Goal: Task Accomplishment & Management: Check status

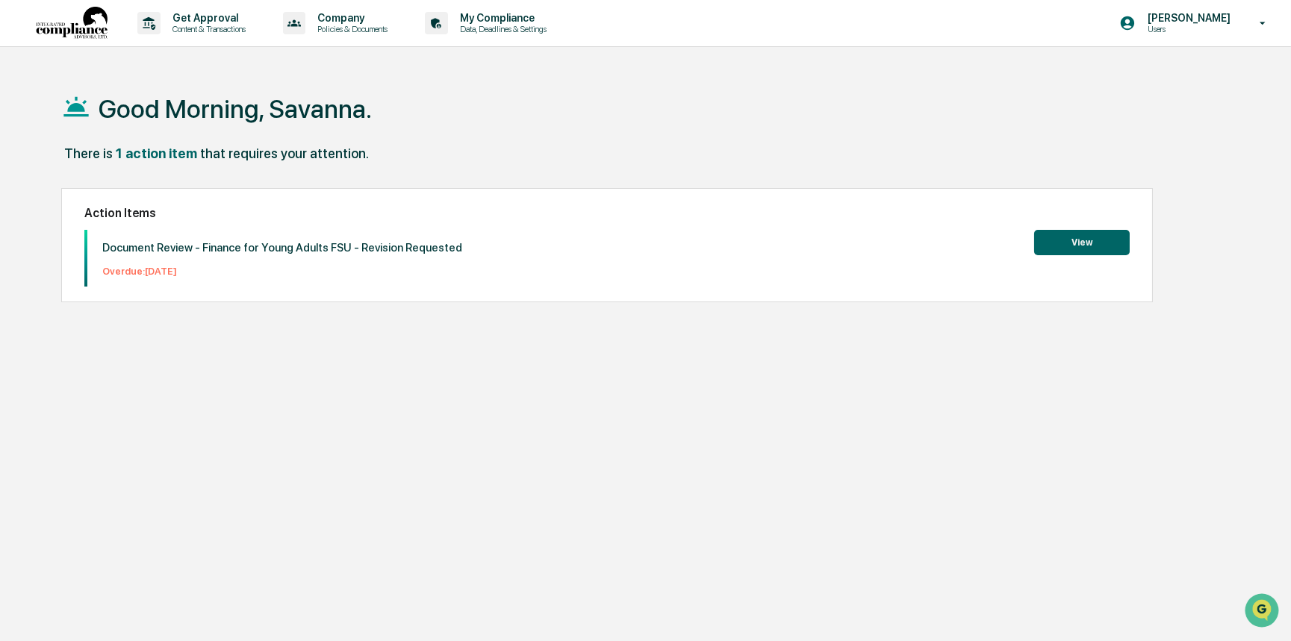
click at [1102, 242] on button "View" at bounding box center [1082, 242] width 96 height 25
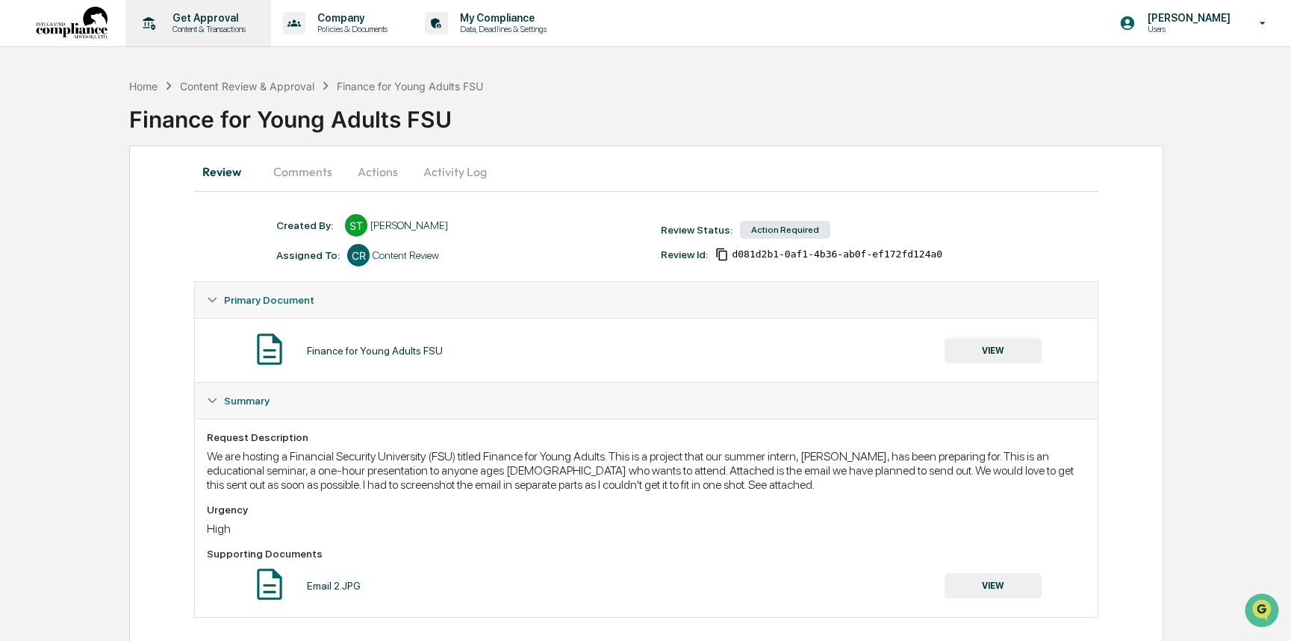
click at [184, 26] on p "Content & Transactions" at bounding box center [207, 29] width 93 height 10
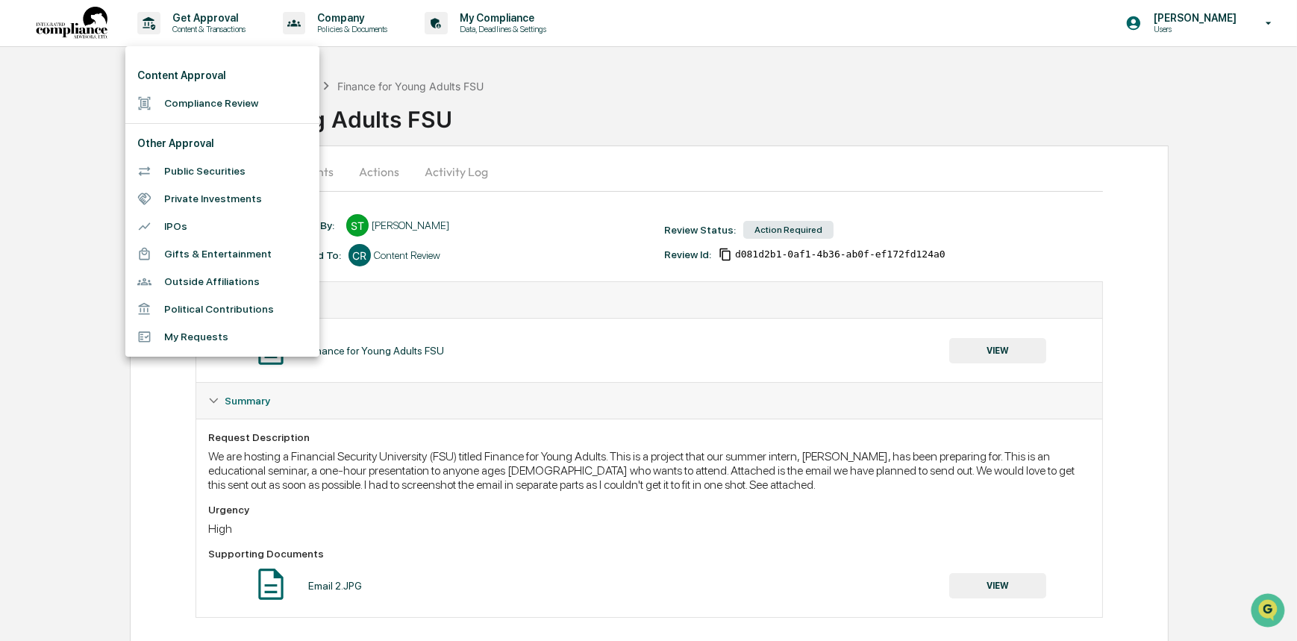
click at [234, 108] on li "Compliance Review" at bounding box center [222, 104] width 194 height 28
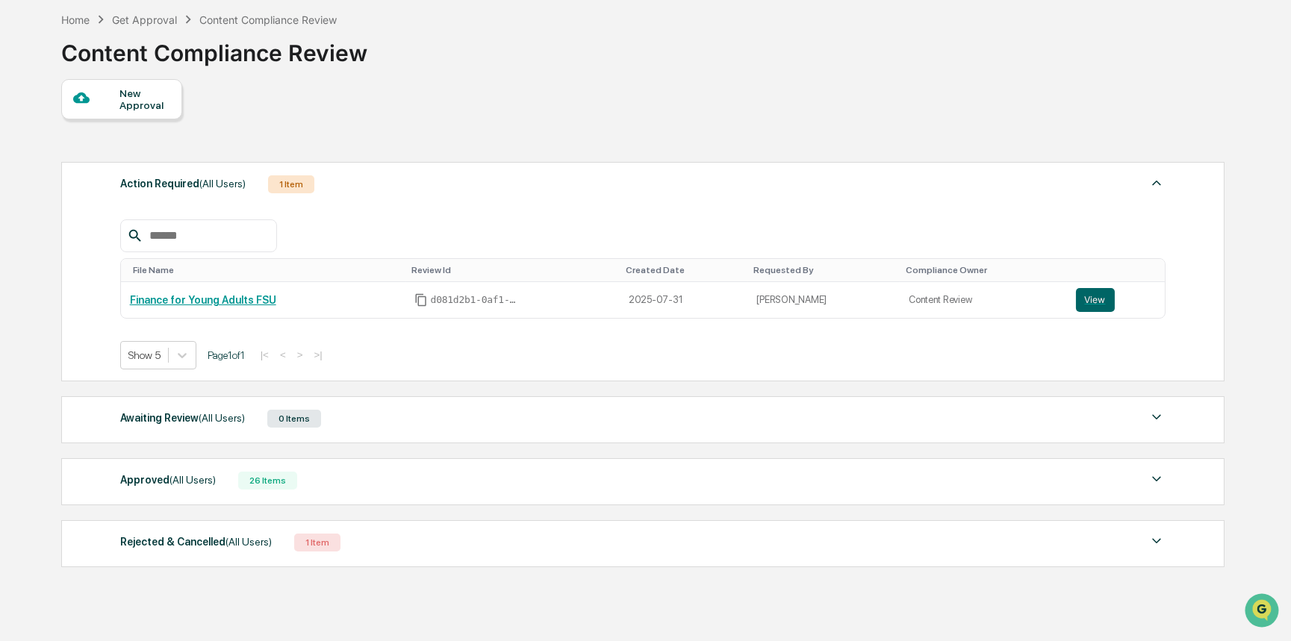
scroll to position [67, 0]
click at [1086, 300] on button "View" at bounding box center [1095, 299] width 39 height 24
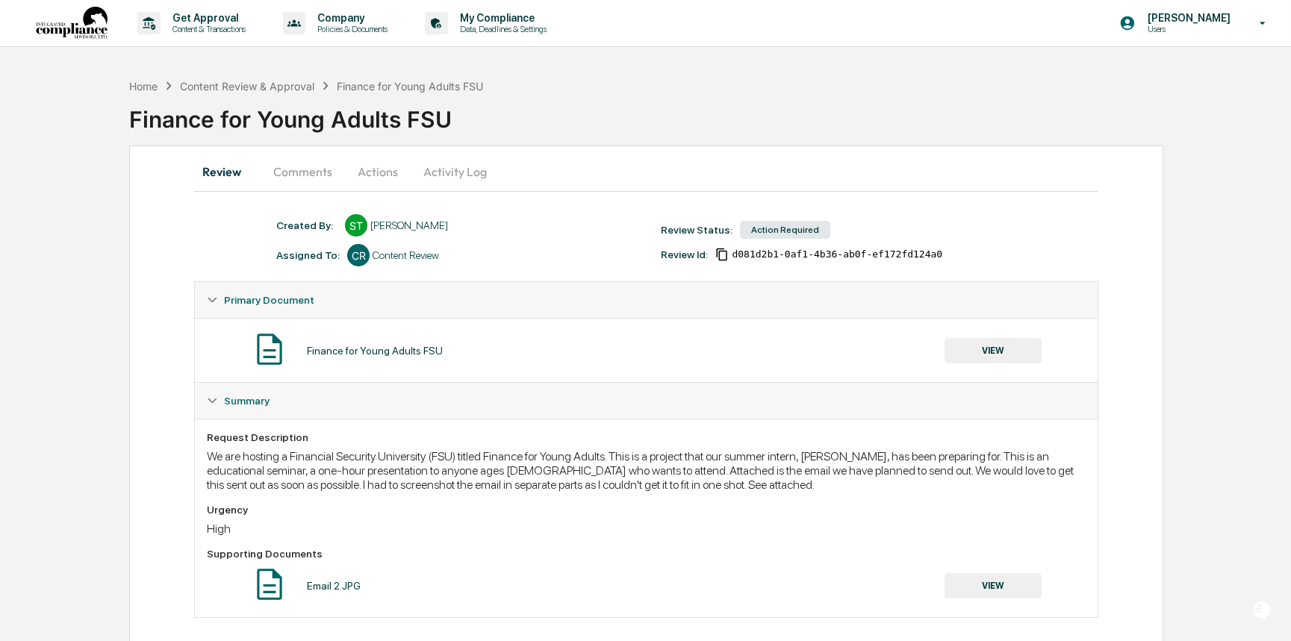
click at [305, 158] on button "Comments" at bounding box center [302, 172] width 83 height 36
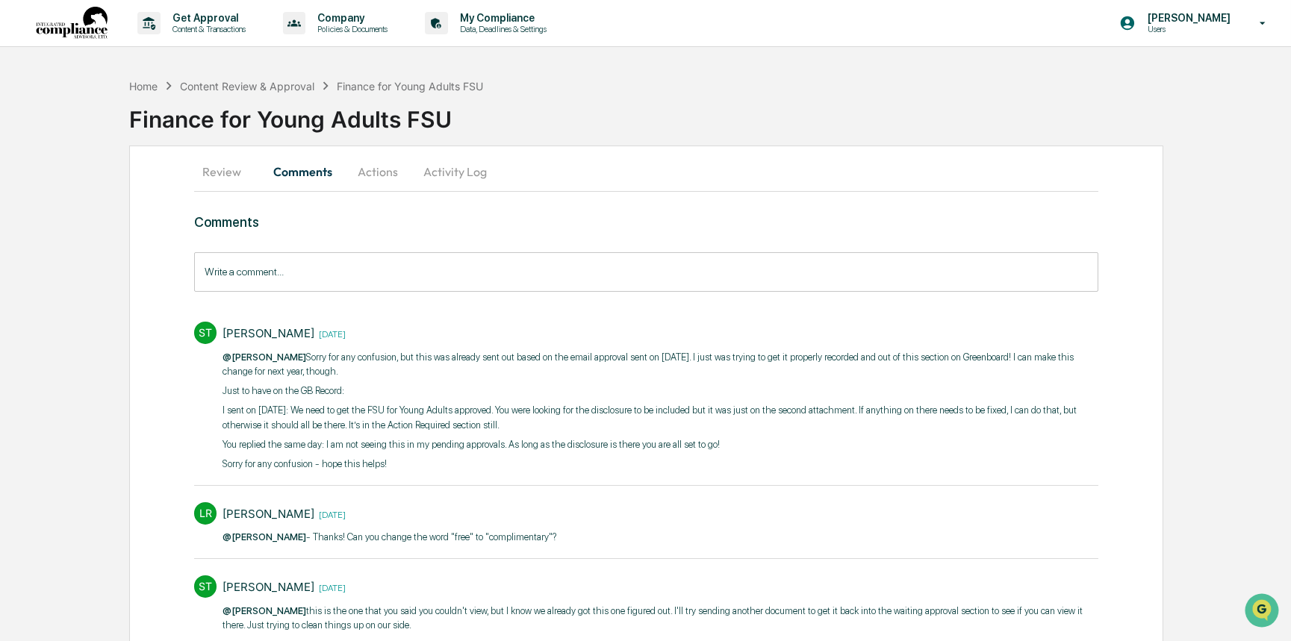
scroll to position [67, 0]
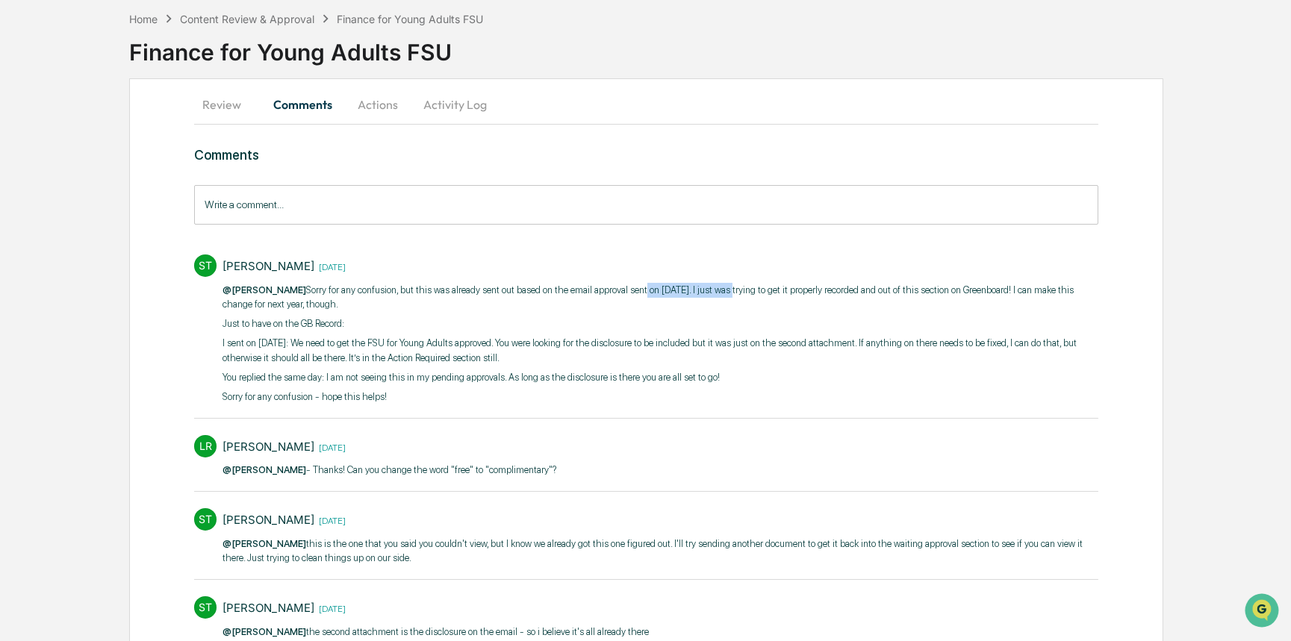
drag, startPoint x: 624, startPoint y: 299, endPoint x: 707, endPoint y: 302, distance: 83.0
click at [707, 302] on p "@[PERSON_NAME] Sorry for any confusion, but this was already sent out based on …" at bounding box center [659, 297] width 875 height 29
click at [706, 302] on p "@[PERSON_NAME] Sorry for any confusion, but this was already sent out based on …" at bounding box center [659, 297] width 875 height 29
drag, startPoint x: 225, startPoint y: 334, endPoint x: 341, endPoint y: 338, distance: 115.8
click at [341, 331] on p "Just to have on the GB Record:" at bounding box center [659, 324] width 875 height 15
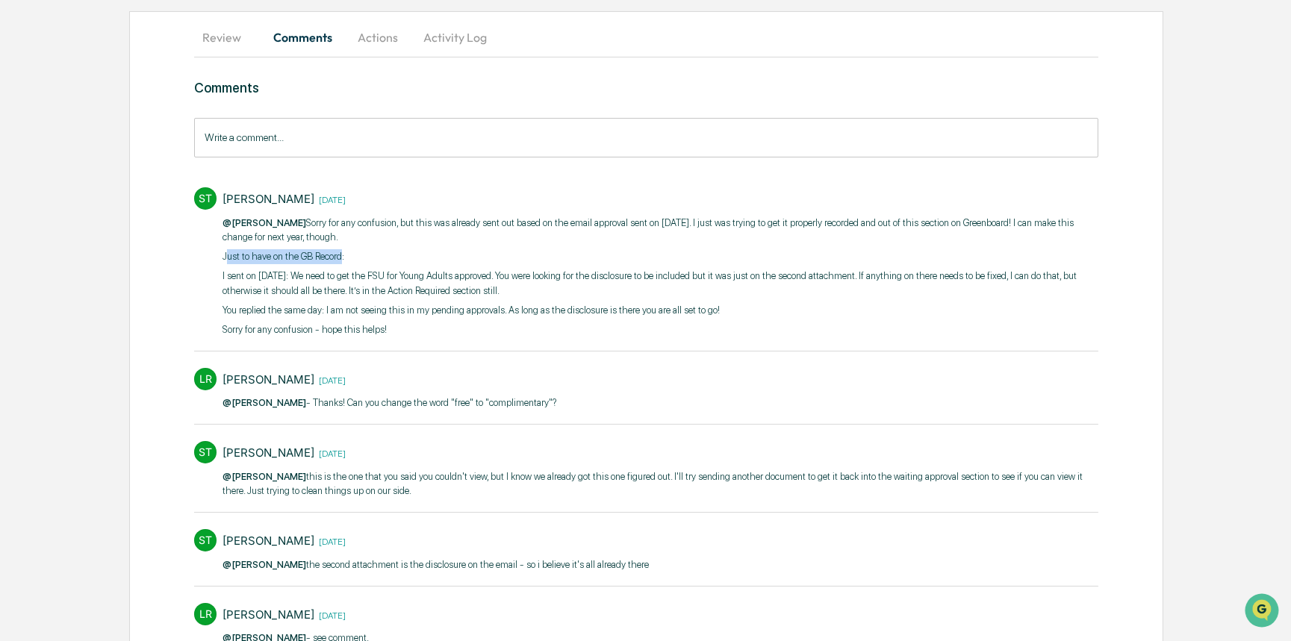
scroll to position [135, 0]
drag, startPoint x: 220, startPoint y: 285, endPoint x: 299, endPoint y: 292, distance: 79.4
click at [299, 292] on div "ST [PERSON_NAME] [DATE] @[PERSON_NAME] Sorry for any confusion, but this was al…" at bounding box center [645, 260] width 903 height 162
drag, startPoint x: 308, startPoint y: 289, endPoint x: 438, endPoint y: 278, distance: 131.1
click at [438, 278] on p "I sent on [DATE]: We need to get the FSU for Young Adults approved. You were lo…" at bounding box center [659, 282] width 875 height 29
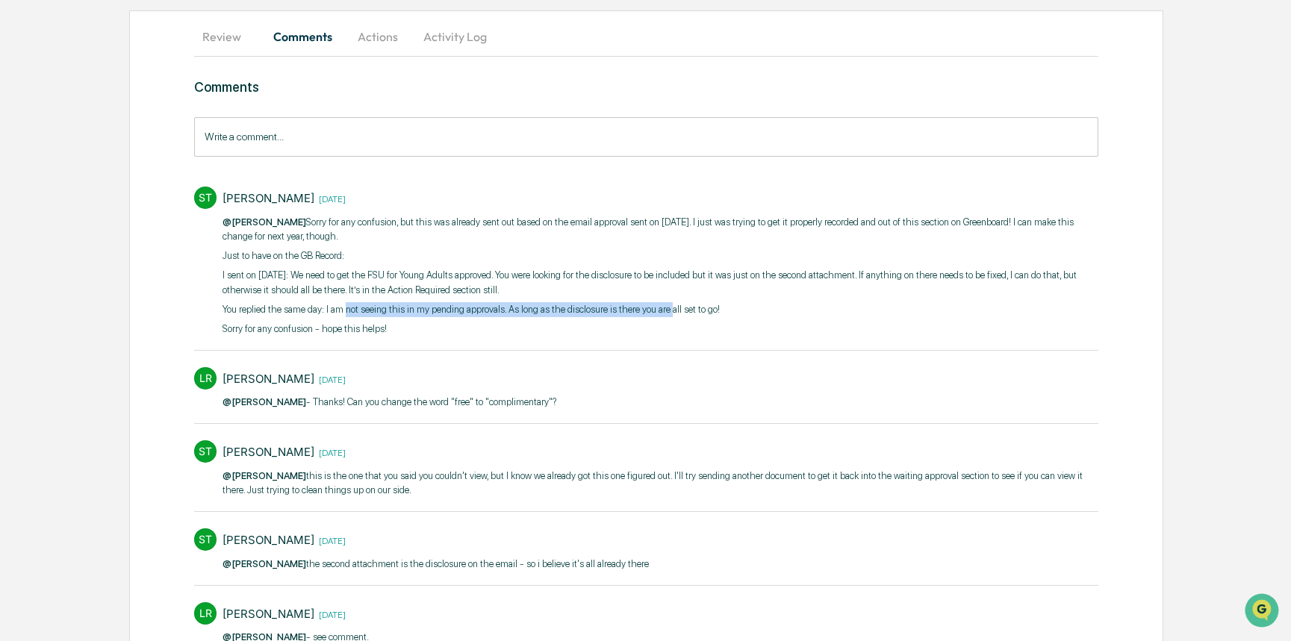
drag, startPoint x: 356, startPoint y: 315, endPoint x: 665, endPoint y: 308, distance: 309.2
click at [665, 308] on div "@[PERSON_NAME] Sorry for any confusion, but this was already sent out based on …" at bounding box center [659, 276] width 875 height 122
drag, startPoint x: 204, startPoint y: 341, endPoint x: 358, endPoint y: 341, distance: 153.8
click at [358, 341] on div "ST [PERSON_NAME] [DATE] @[PERSON_NAME] Sorry for any confusion, but this was al…" at bounding box center [645, 260] width 903 height 162
click at [235, 44] on button "Review" at bounding box center [227, 37] width 67 height 36
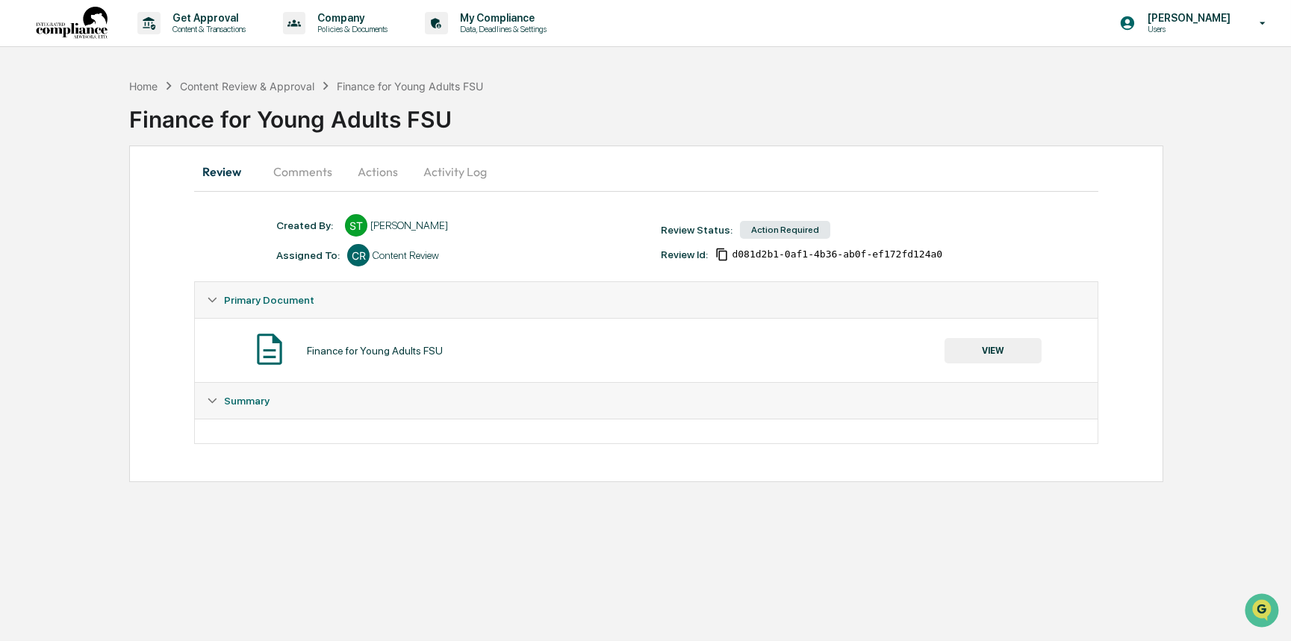
scroll to position [0, 0]
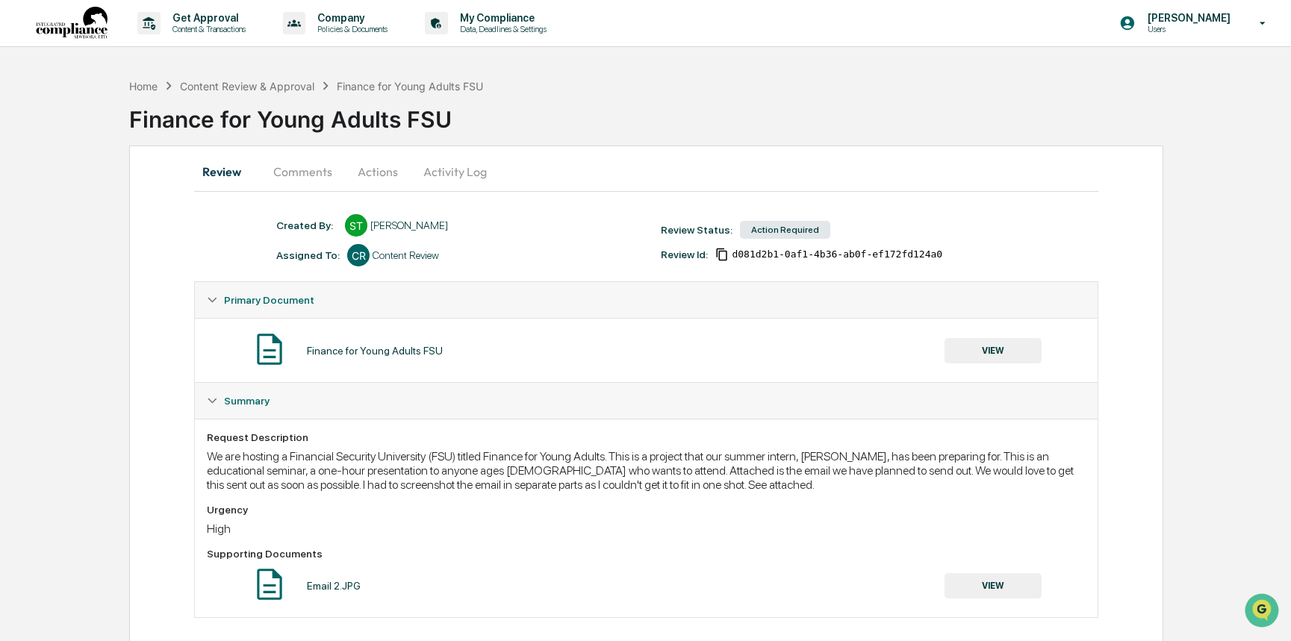
click at [252, 80] on div "Content Review & Approval" at bounding box center [247, 86] width 134 height 13
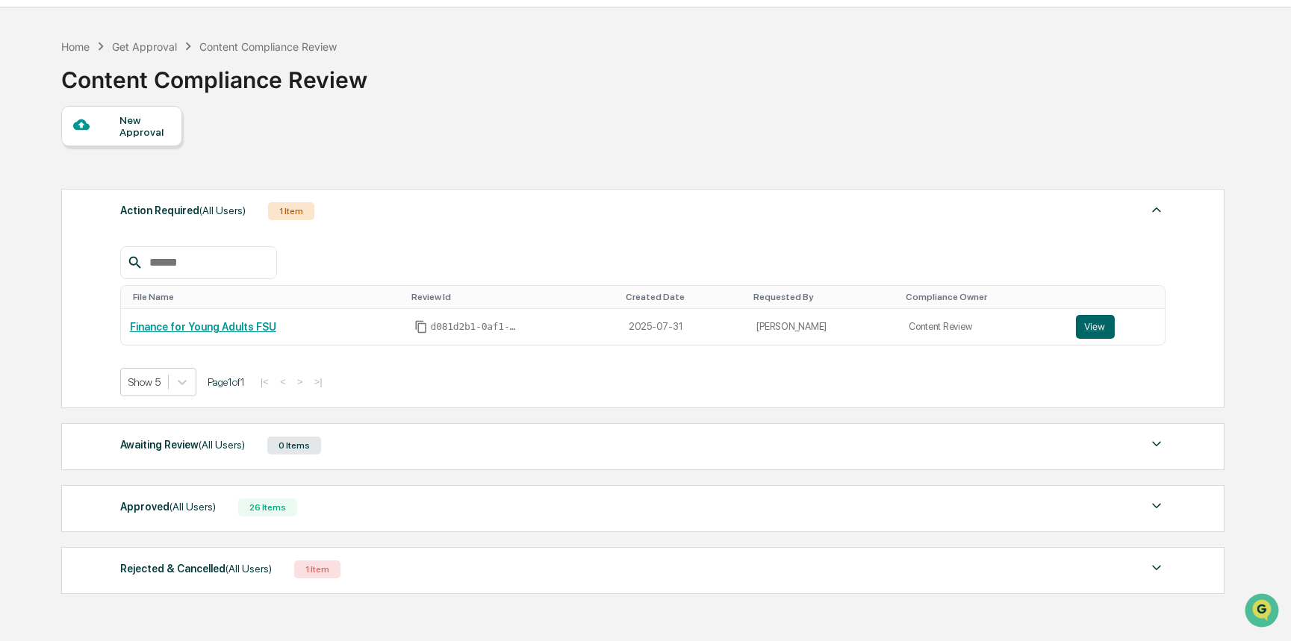
scroll to position [67, 0]
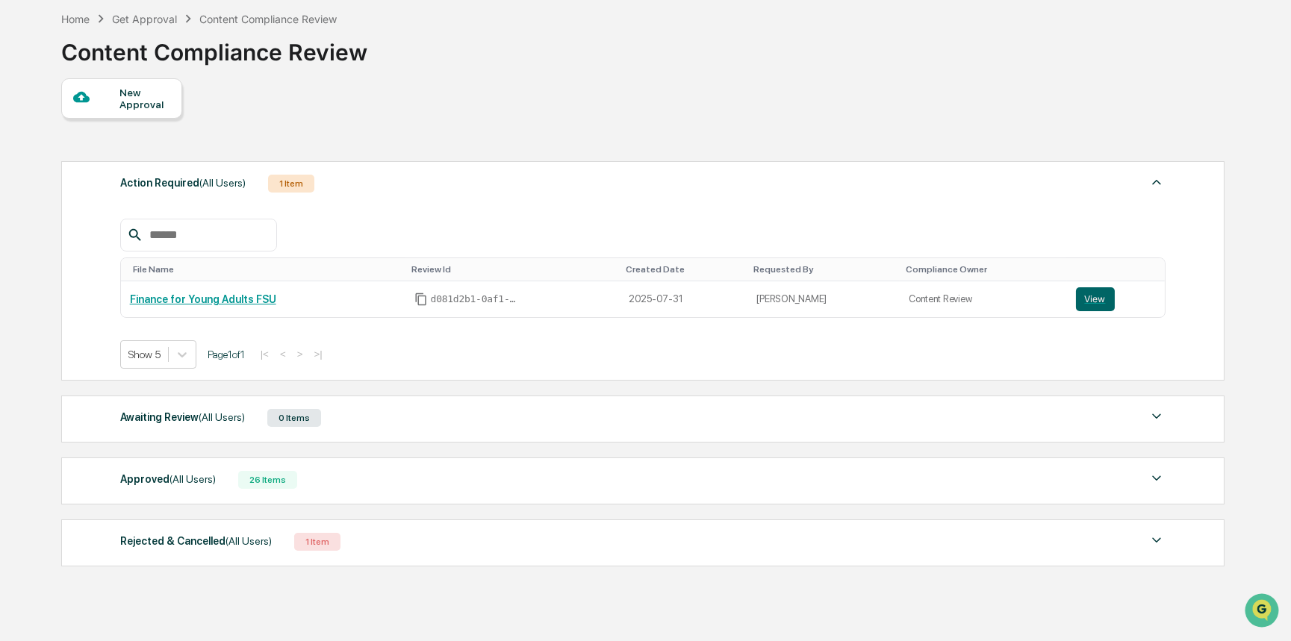
click at [329, 540] on div "1 Item" at bounding box center [317, 542] width 46 height 18
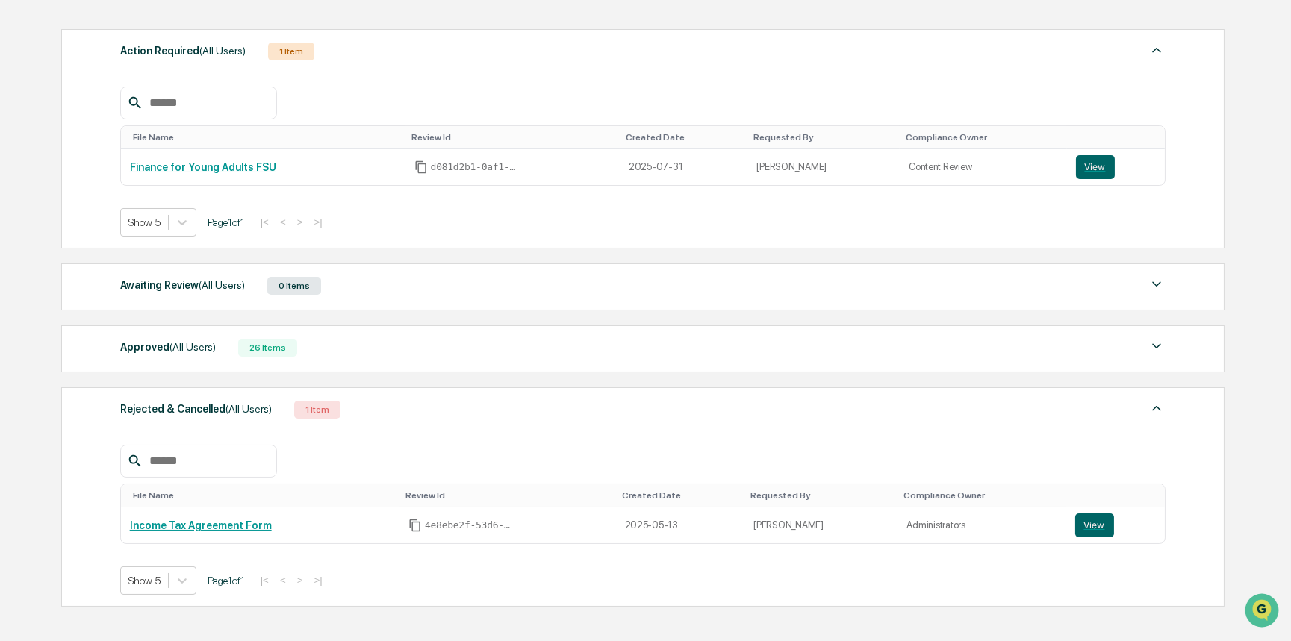
scroll to position [203, 0]
